Goal: Navigation & Orientation: Go to known website

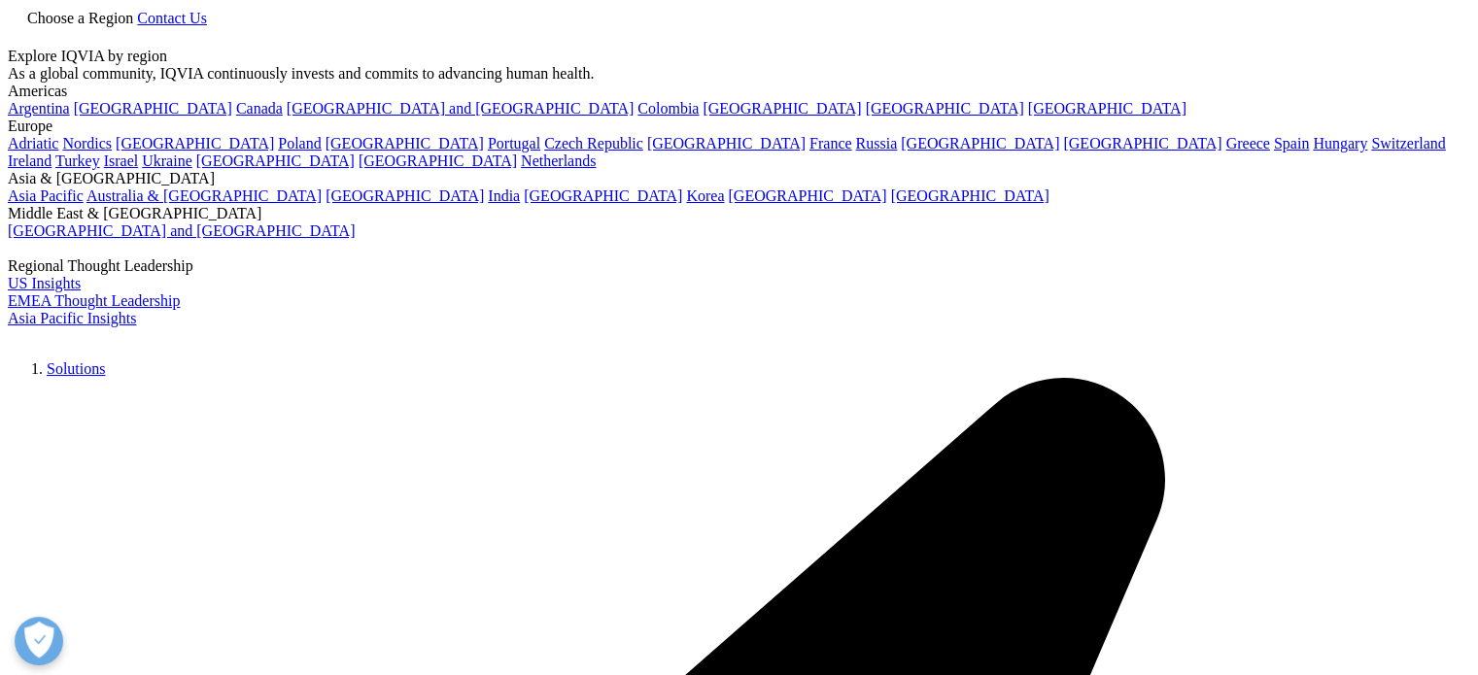
click at [23, 47] on link at bounding box center [16, 38] width 16 height 17
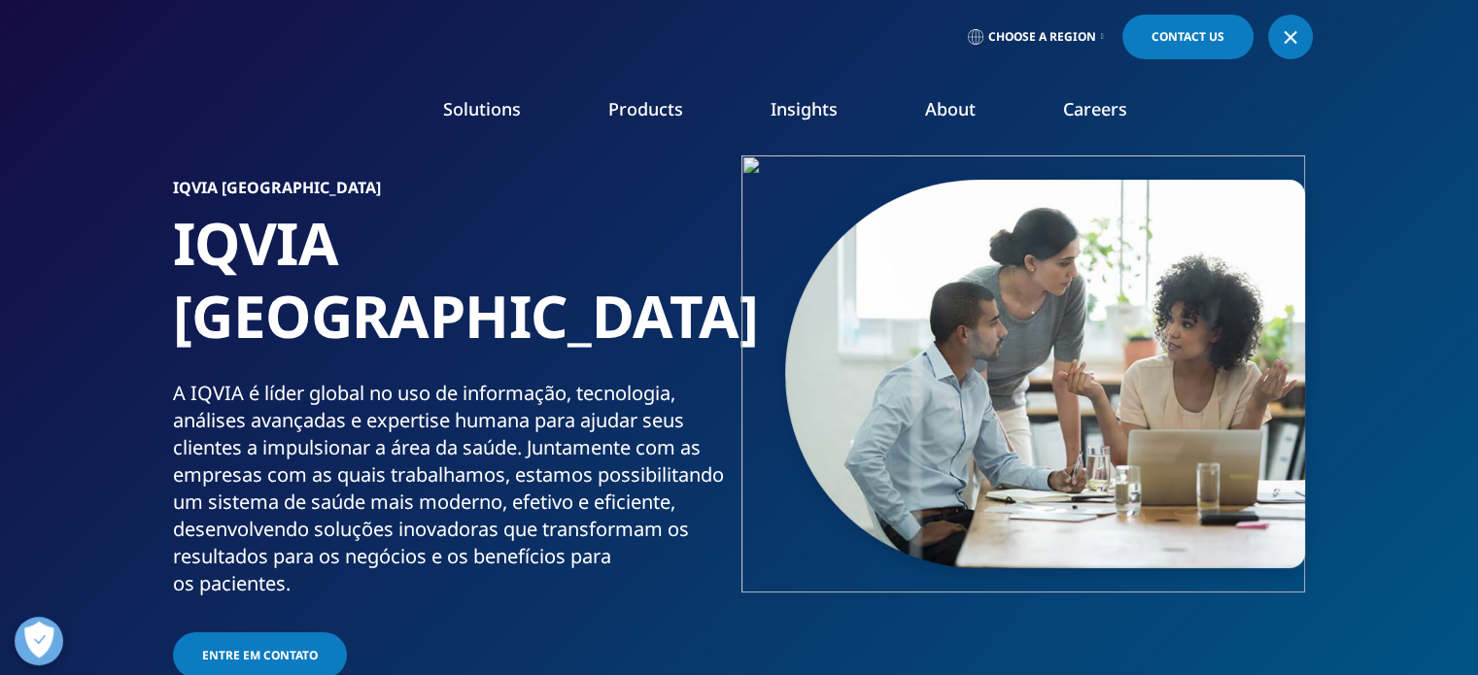
click at [1301, 38] on link at bounding box center [1290, 37] width 45 height 45
click at [1302, 38] on link at bounding box center [1290, 37] width 45 height 45
click at [1069, 40] on span "Choose a Region" at bounding box center [1042, 37] width 108 height 16
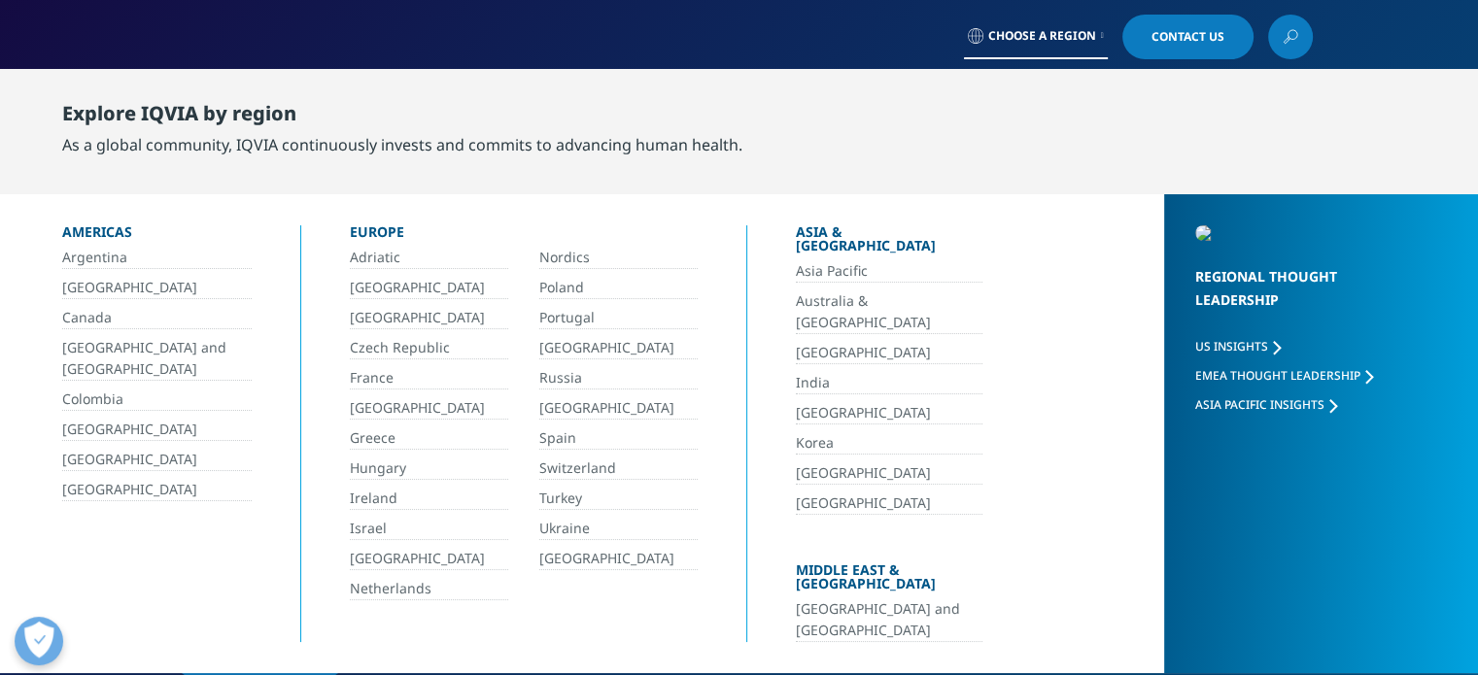
click at [75, 287] on link "[GEOGRAPHIC_DATA]" at bounding box center [156, 288] width 189 height 22
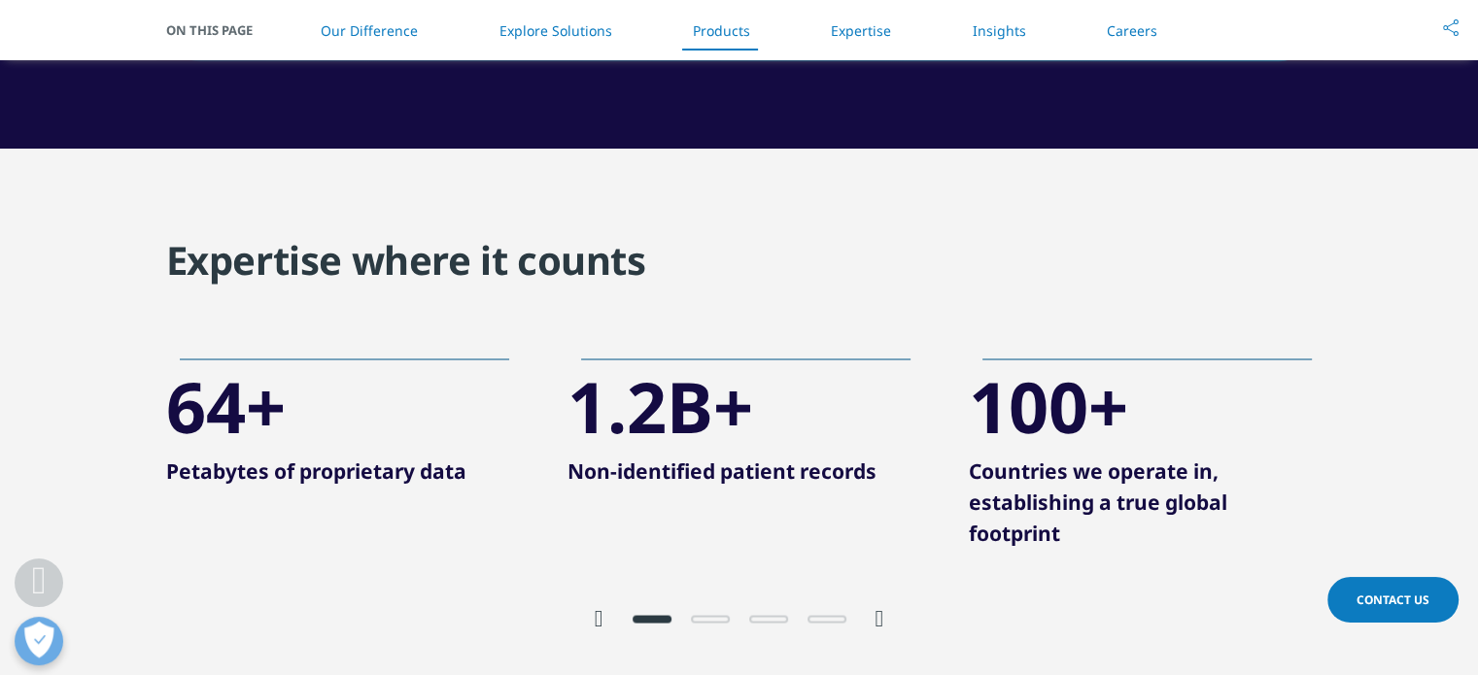
scroll to position [3693, 0]
